Goal: Task Accomplishment & Management: Complete application form

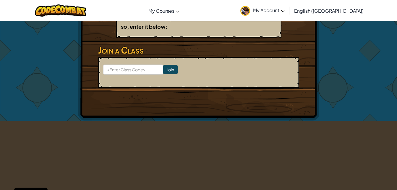
scroll to position [59, 0]
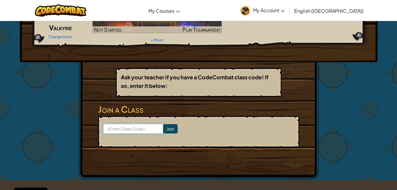
click at [107, 131] on input at bounding box center [133, 129] width 60 height 10
type input "HappyIdeaSick"
click at [163, 130] on input "Join" at bounding box center [170, 128] width 14 height 9
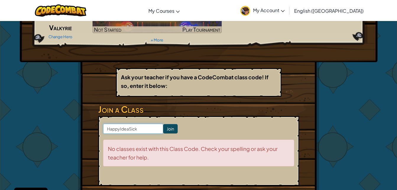
click at [144, 130] on input "HappyIdeaSick" at bounding box center [133, 129] width 60 height 10
type input "H"
click at [168, 125] on input "Join" at bounding box center [170, 128] width 14 height 9
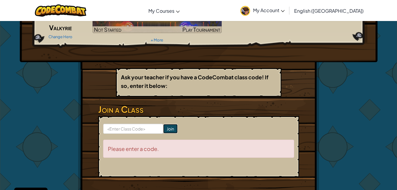
click at [163, 127] on input "Join" at bounding box center [170, 128] width 14 height 9
click at [173, 103] on h3 "Join a Class" at bounding box center [198, 109] width 201 height 13
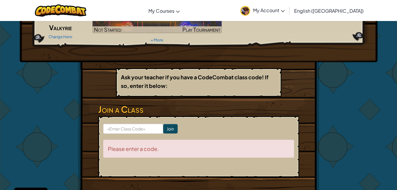
click at [288, 13] on link "My Account" at bounding box center [262, 10] width 50 height 19
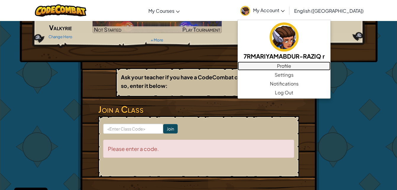
click at [317, 70] on link "Profile" at bounding box center [284, 65] width 93 height 9
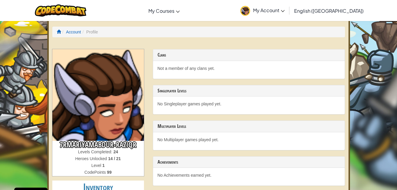
click at [87, 61] on img at bounding box center [98, 95] width 92 height 92
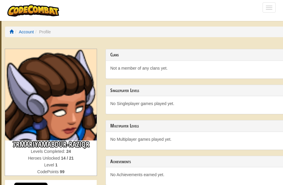
click at [187, 61] on div "Not a member of any clans yet." at bounding box center [202, 70] width 192 height 18
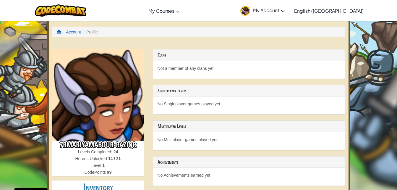
scroll to position [207, 0]
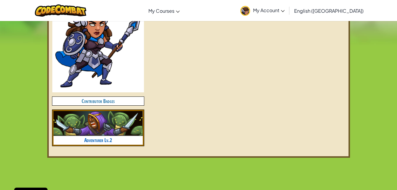
click at [97, 126] on img at bounding box center [97, 123] width 89 height 25
click at [95, 138] on link "Adventurer Lv.2" at bounding box center [98, 139] width 28 height 7
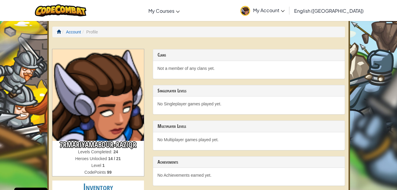
drag, startPoint x: 58, startPoint y: 26, endPoint x: 57, endPoint y: 30, distance: 4.6
click at [57, 30] on div "Account Profile 7RMARIYAMABDUR-RAZIQR Levels Completed: 24 Heroes Unlocked 14 /…" at bounding box center [198, 191] width 303 height 345
click at [57, 31] on span at bounding box center [59, 32] width 4 height 4
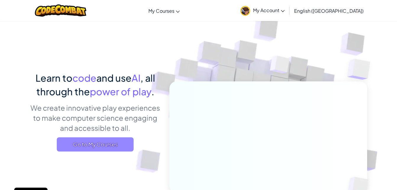
click at [113, 144] on span "Go to My Courses" at bounding box center [95, 144] width 77 height 14
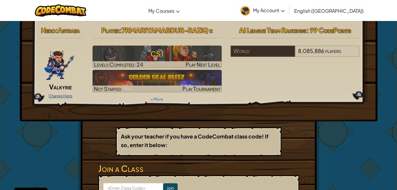
click at [64, 94] on link "Change Hero" at bounding box center [60, 95] width 24 height 5
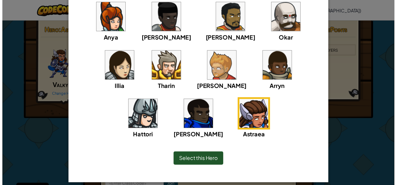
scroll to position [65, 0]
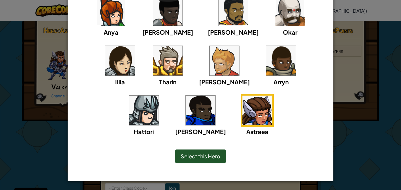
click at [135, 46] on img at bounding box center [120, 61] width 30 height 30
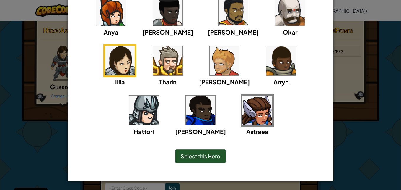
click at [199, 162] on div "Select this Hero" at bounding box center [201, 155] width 242 height 25
click at [198, 158] on span "Select this Hero" at bounding box center [201, 156] width 40 height 7
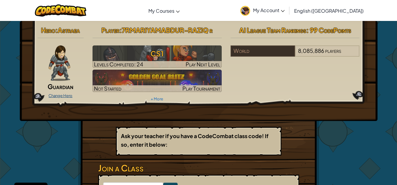
click at [54, 93] on link "Change Hero" at bounding box center [60, 95] width 24 height 5
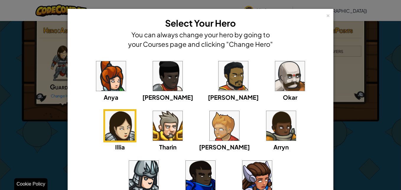
click at [243, 176] on img at bounding box center [258, 175] width 30 height 30
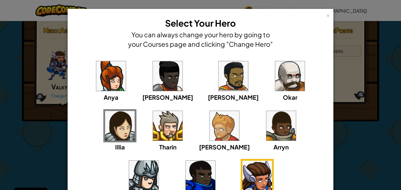
click at [55, 160] on div "× Select Your Hero You can always change your hero by going to your Courses pag…" at bounding box center [200, 95] width 401 height 190
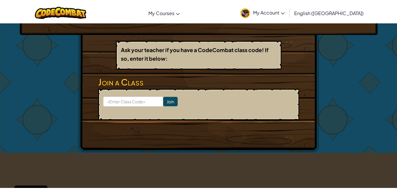
scroll to position [118, 0]
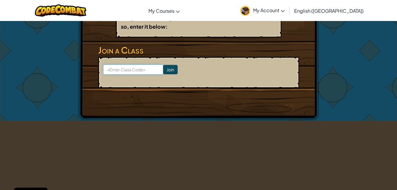
click at [142, 70] on input at bounding box center [133, 69] width 60 height 10
type input "HappyIdeaSick"
click at [165, 69] on input "Join" at bounding box center [170, 69] width 14 height 9
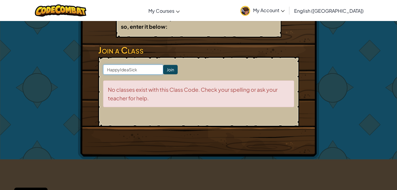
click at [151, 68] on input "HappyIdeaSick" at bounding box center [133, 69] width 60 height 10
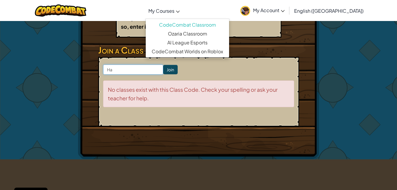
type input "H"
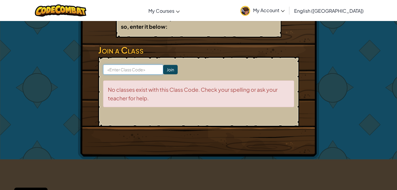
click at [122, 70] on input at bounding box center [133, 69] width 60 height 10
type input "HappyIdeaSick"
